Goal: Information Seeking & Learning: Learn about a topic

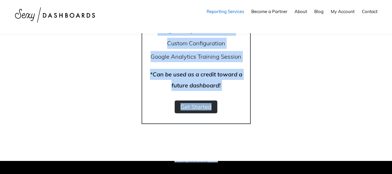
scroll to position [760, 0]
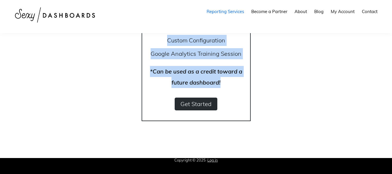
drag, startPoint x: 109, startPoint y: 51, endPoint x: 231, endPoint y: 81, distance: 126.0
copy div "Google Analytics Setup Don’t have Google Analytics installed on your website ye…"
click at [201, 103] on link "Get Started" at bounding box center [196, 104] width 43 height 13
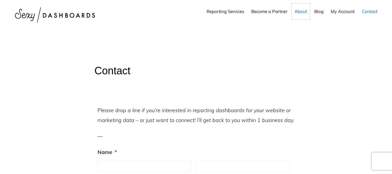
click at [299, 13] on span "About" at bounding box center [301, 12] width 12 height 6
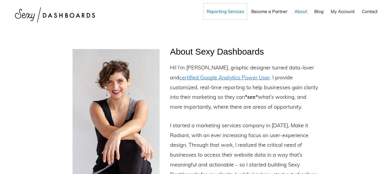
click at [219, 13] on span "Reporting Services" at bounding box center [225, 12] width 37 height 6
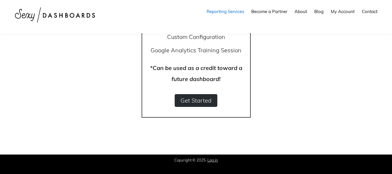
scroll to position [779, 0]
